Goal: Information Seeking & Learning: Check status

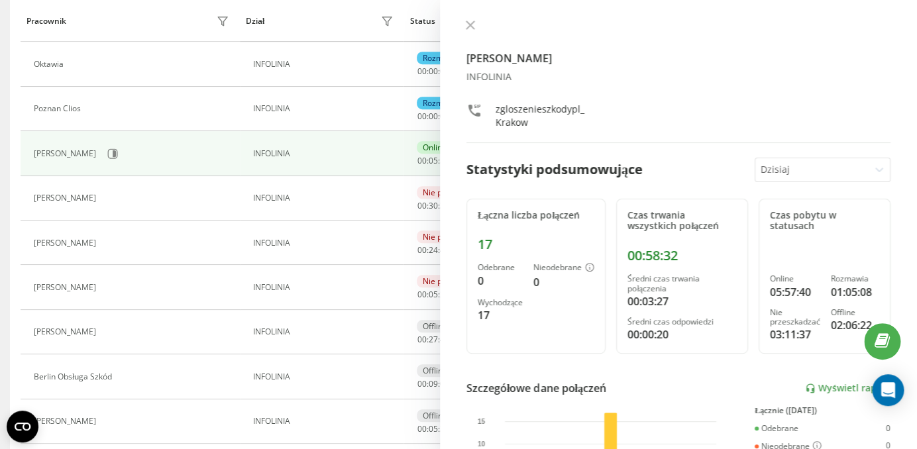
scroll to position [213, 0]
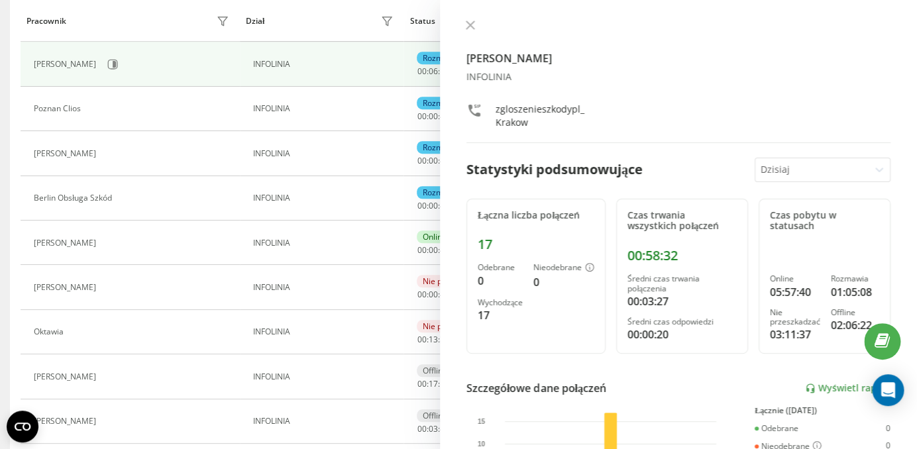
click at [468, 23] on icon at bounding box center [470, 25] width 9 height 9
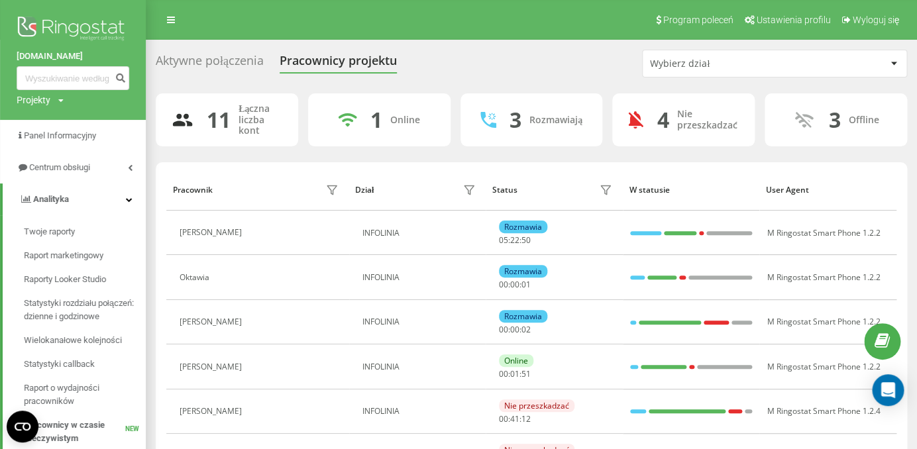
click at [203, 80] on div "Aktywne połączenia Pracownicy projektu Wybierz dział 11 Łączna liczba kont 1 On…" at bounding box center [531, 395] width 751 height 691
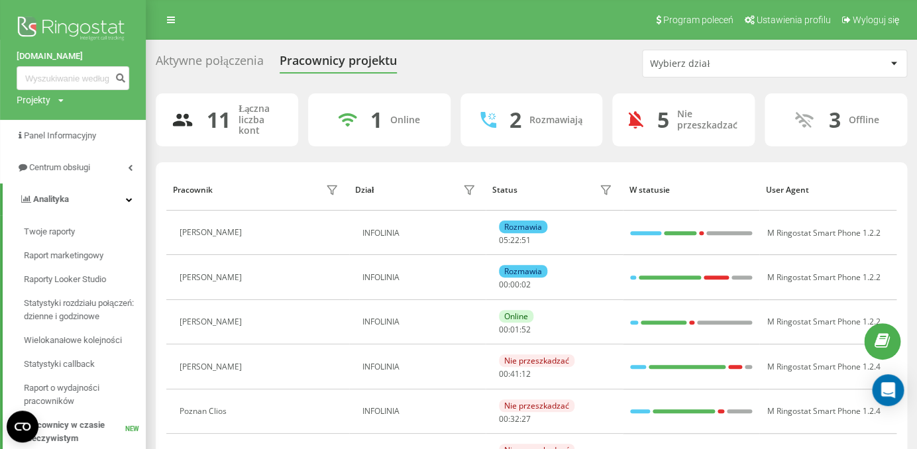
click at [199, 63] on div "Aktywne połączenia" at bounding box center [210, 64] width 108 height 21
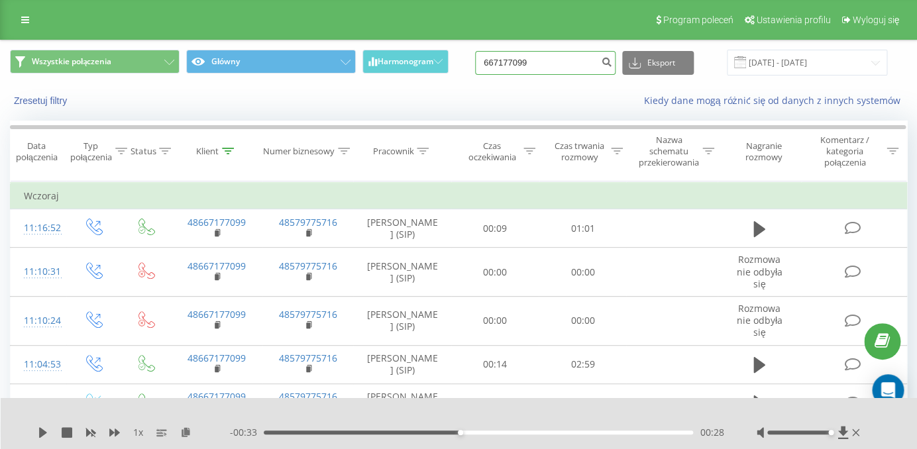
drag, startPoint x: 568, startPoint y: 68, endPoint x: 476, endPoint y: 62, distance: 92.3
click at [476, 62] on input "667177099" at bounding box center [545, 63] width 140 height 24
paste input "88844487"
type input "888444879"
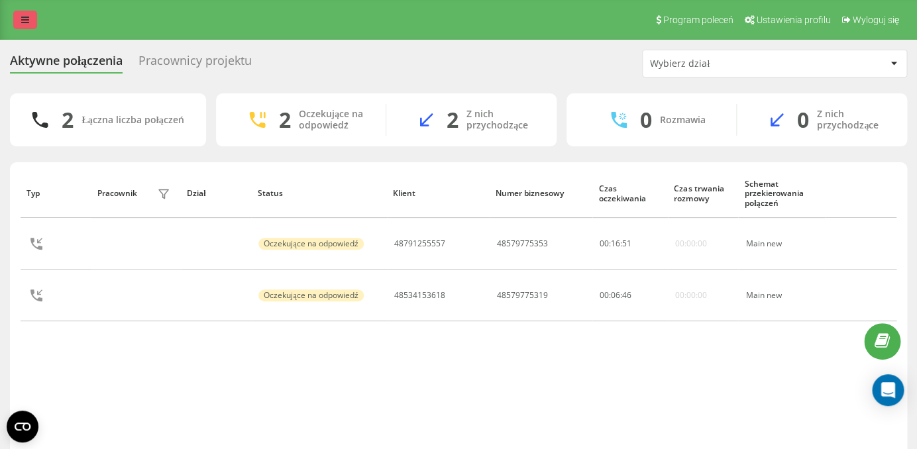
click at [21, 18] on icon at bounding box center [25, 19] width 8 height 9
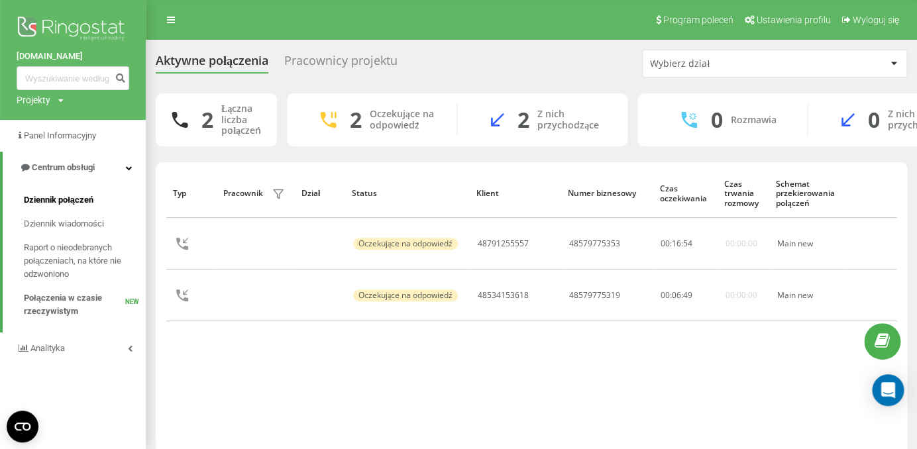
click at [70, 201] on span "Dziennik połączeń" at bounding box center [59, 199] width 70 height 13
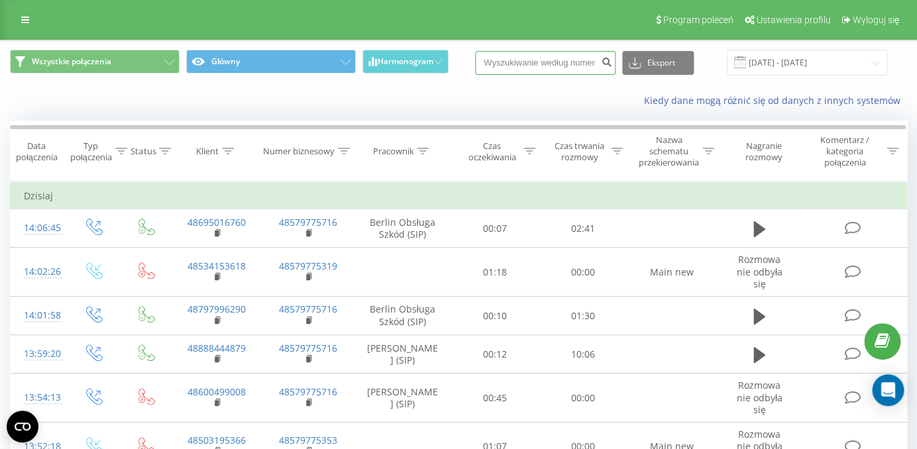
click at [539, 72] on input at bounding box center [545, 63] width 140 height 24
paste input "46528"
type input "46528"
